Goal: Transaction & Acquisition: Purchase product/service

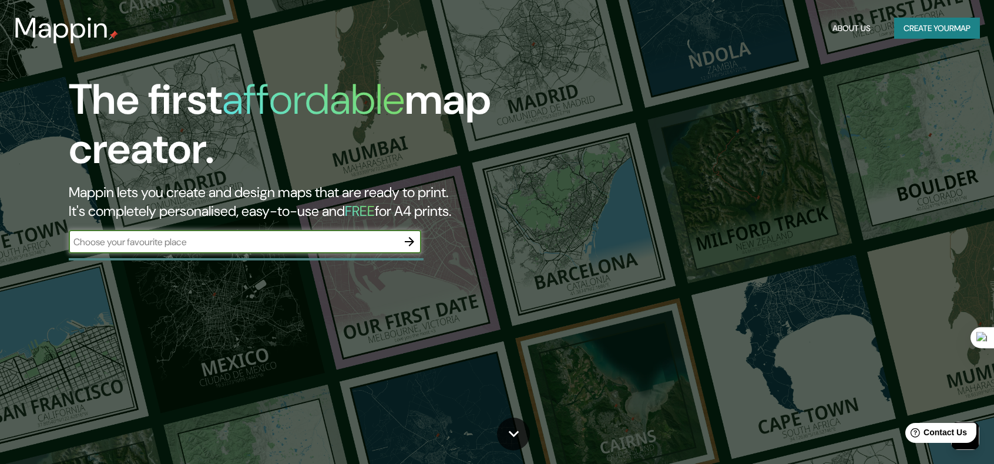
click at [370, 241] on input "text" at bounding box center [233, 242] width 329 height 14
type input "[PERSON_NAME] [PERSON_NAME]"
click at [405, 247] on icon "button" at bounding box center [409, 242] width 14 height 14
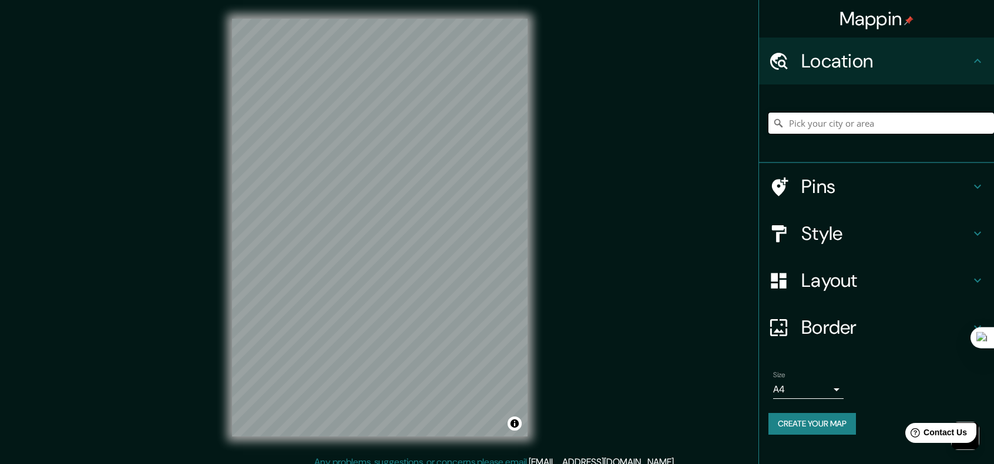
click at [862, 126] on input "Pick your city or area" at bounding box center [880, 123] width 225 height 21
click at [811, 122] on input "Pick your city or area" at bounding box center [880, 123] width 225 height 21
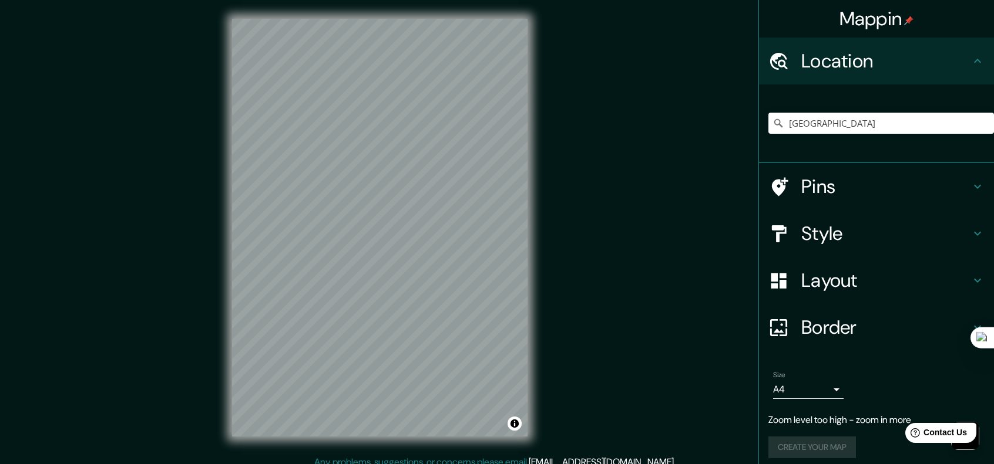
click at [851, 103] on div "[GEOGRAPHIC_DATA] [GEOGRAPHIC_DATA] [GEOGRAPHIC_DATA] [GEOGRAPHIC_DATA], [GEOGR…" at bounding box center [880, 123] width 225 height 59
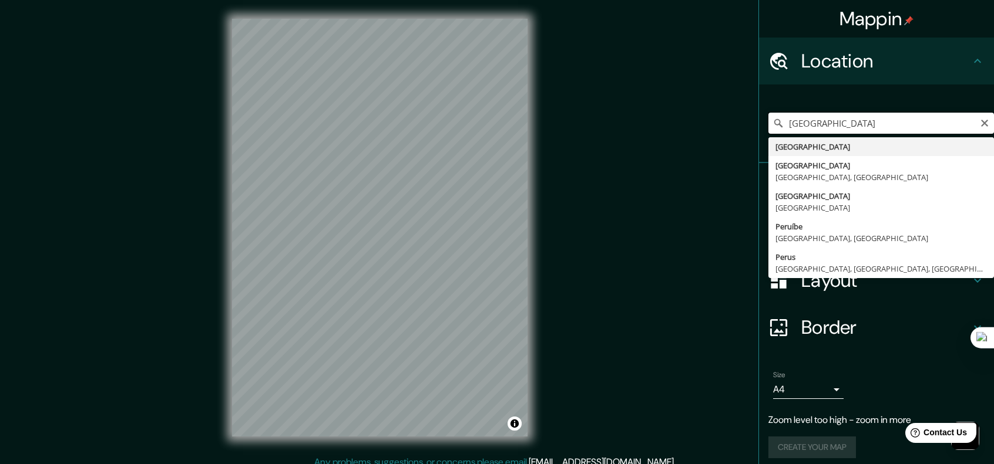
click at [813, 124] on input "[GEOGRAPHIC_DATA]" at bounding box center [880, 123] width 225 height 21
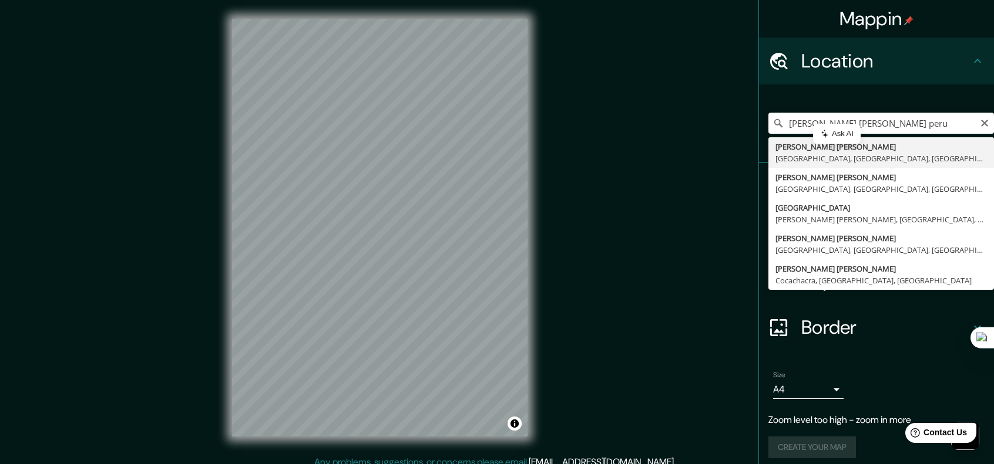
type input "[PERSON_NAME] [PERSON_NAME], [GEOGRAPHIC_DATA], [GEOGRAPHIC_DATA], [GEOGRAPHIC_…"
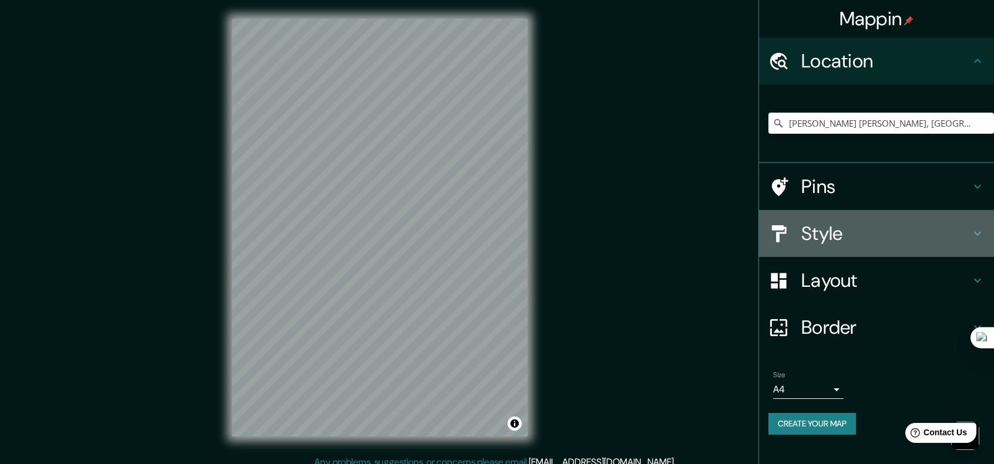
click at [850, 235] on h4 "Style" at bounding box center [885, 233] width 169 height 23
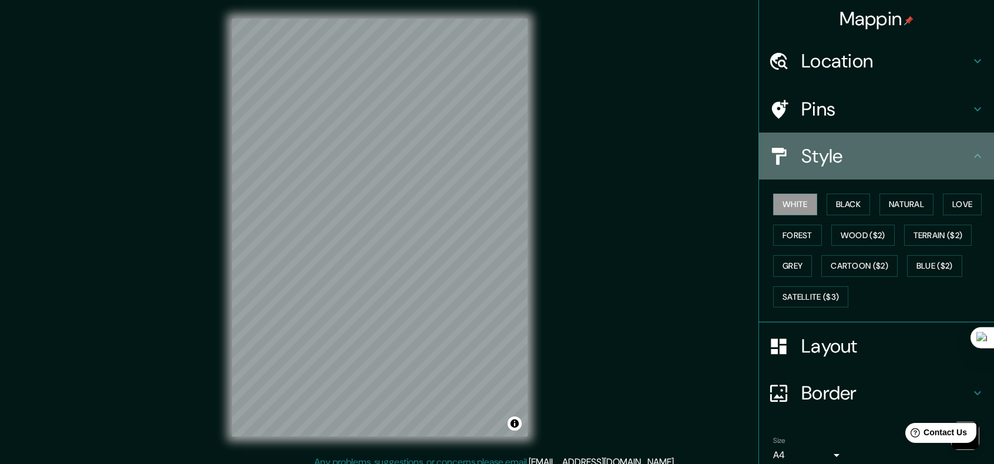
click at [860, 165] on h4 "Style" at bounding box center [885, 155] width 169 height 23
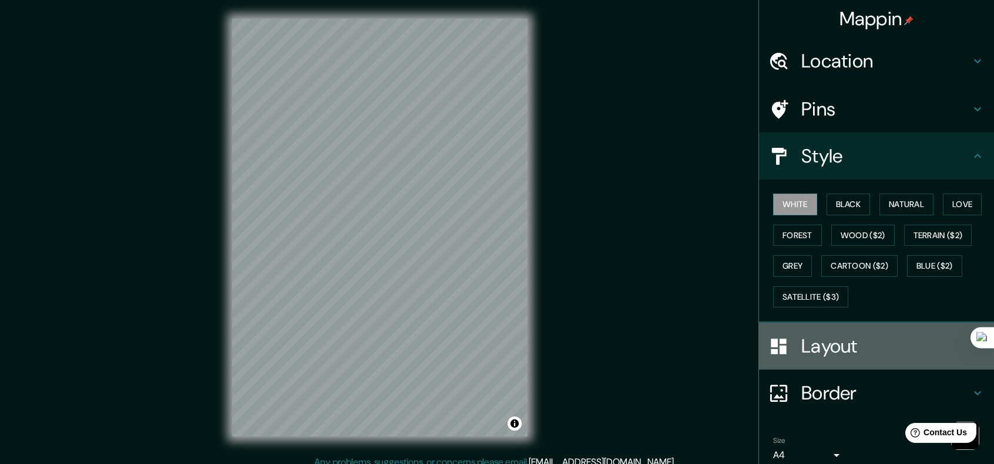
click at [825, 354] on h4 "Layout" at bounding box center [885, 346] width 169 height 23
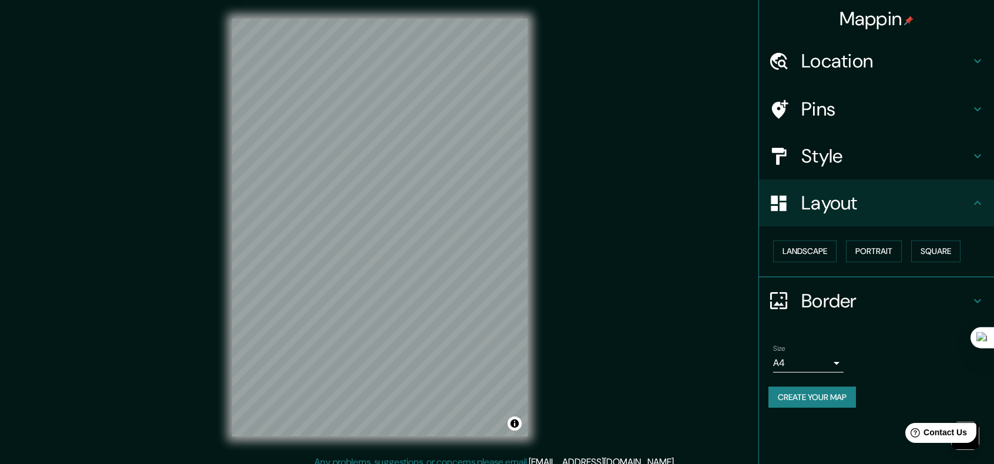
click at [845, 285] on div "Border" at bounding box center [876, 301] width 235 height 47
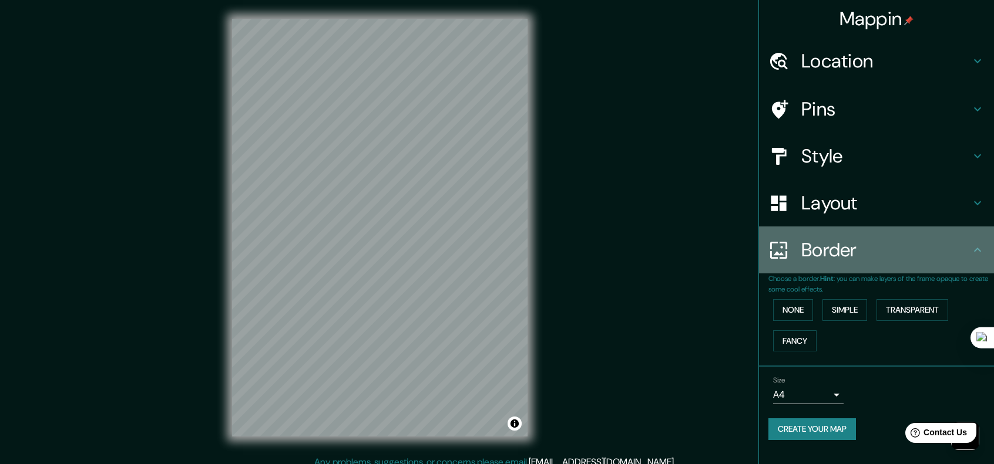
click at [846, 260] on h4 "Border" at bounding box center [885, 249] width 169 height 23
